Goal: Task Accomplishment & Management: Manage account settings

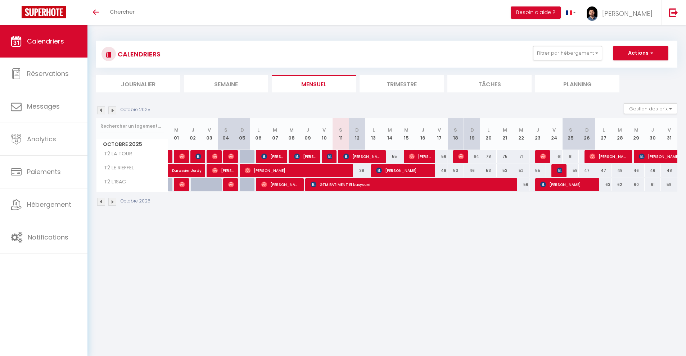
click at [396, 180] on span "GTM BATIMENT El basyouni" at bounding box center [413, 185] width 204 height 14
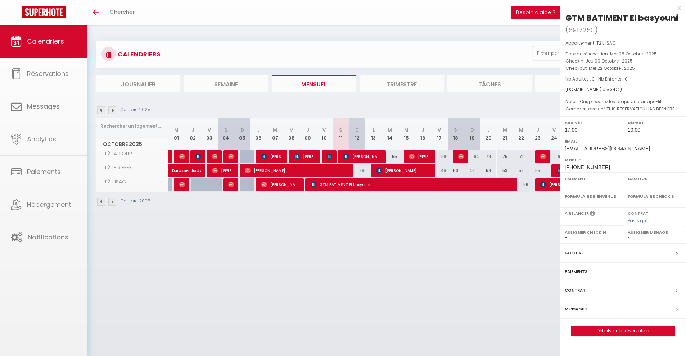
select select "OK"
select select "1"
select select "0"
select select "1"
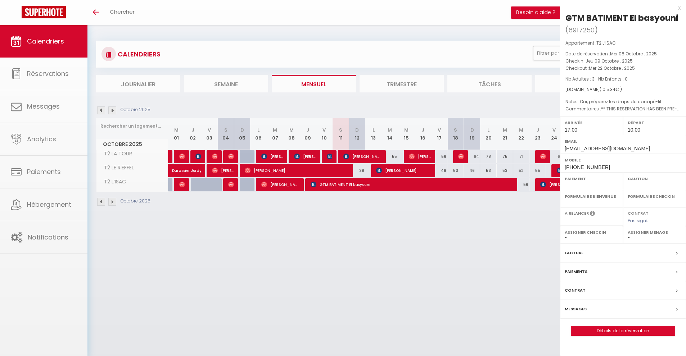
select select
select select "4750"
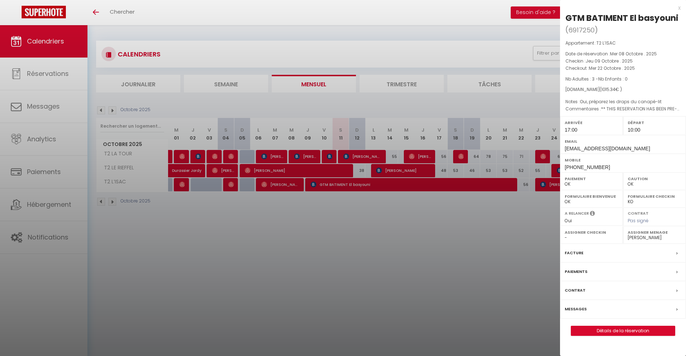
click at [584, 309] on label "Messages" at bounding box center [576, 310] width 22 height 8
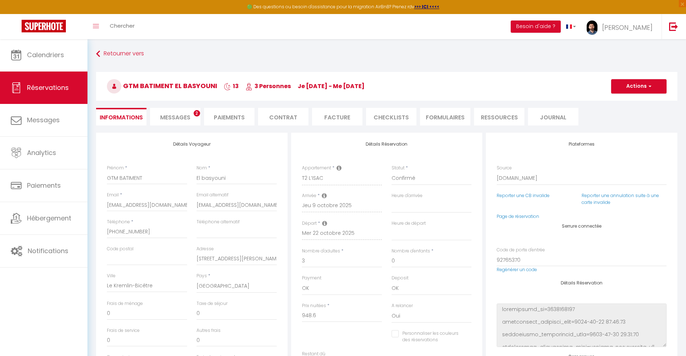
select select
checkbox input "false"
select index
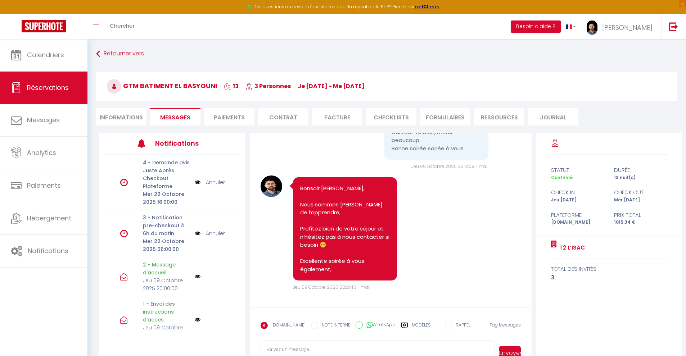
scroll to position [39, 0]
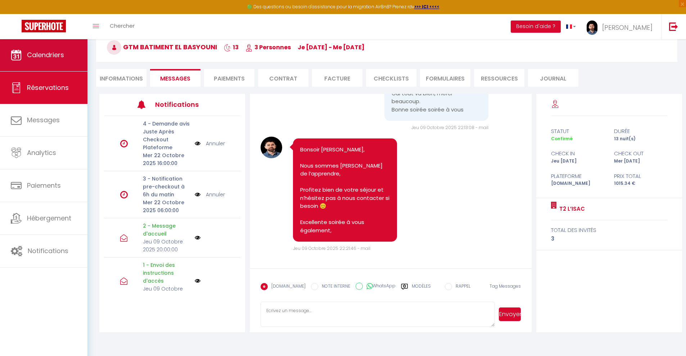
click at [56, 63] on link "Calendriers" at bounding box center [44, 55] width 88 height 32
